Goal: Find contact information: Find contact information

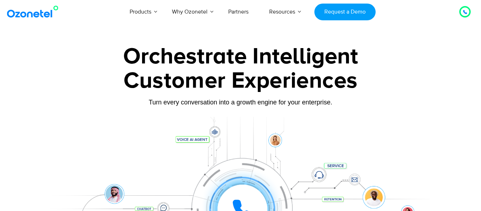
click at [465, 12] on icon at bounding box center [465, 12] width 4 height 4
click at [467, 14] on div at bounding box center [465, 11] width 9 height 9
click at [464, 15] on div at bounding box center [465, 11] width 4 height 9
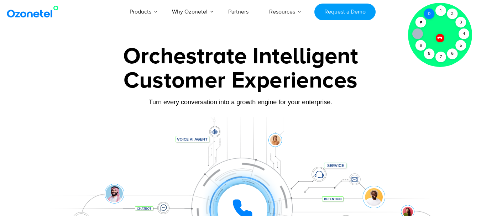
click at [465, 12] on div "Click to talk to us! Call ended 1 2 3 4 5 6 7 8 9 # 0" at bounding box center [465, 12] width 0 height 0
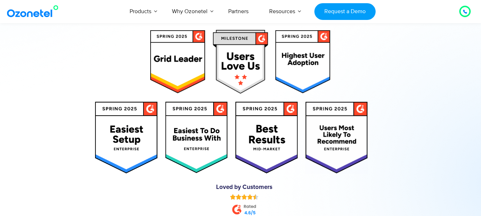
scroll to position [3661, 0]
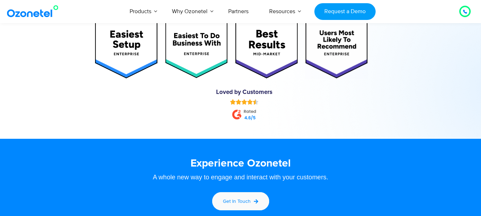
click at [234, 195] on link "Get in touch" at bounding box center [240, 201] width 59 height 20
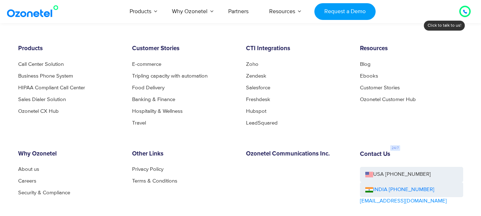
scroll to position [1211, 0]
